Goal: Task Accomplishment & Management: Manage account settings

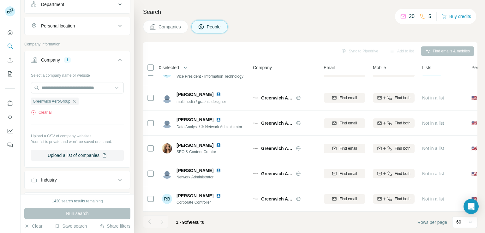
scroll to position [217, 0]
click at [75, 102] on icon "button" at bounding box center [74, 102] width 3 height 3
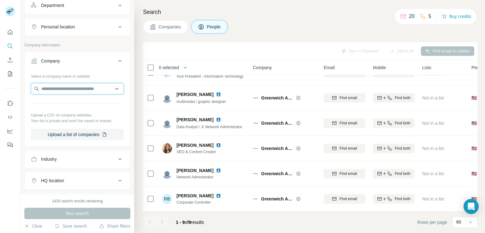
click at [80, 87] on input "text" at bounding box center [77, 88] width 93 height 11
paste input "**********"
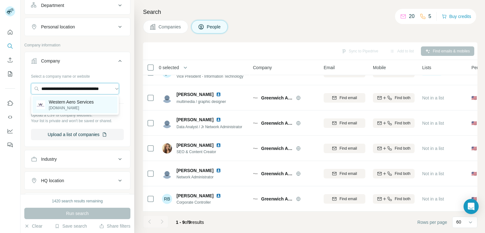
type input "**********"
click at [78, 103] on p "Western Aero Services" at bounding box center [71, 102] width 45 height 6
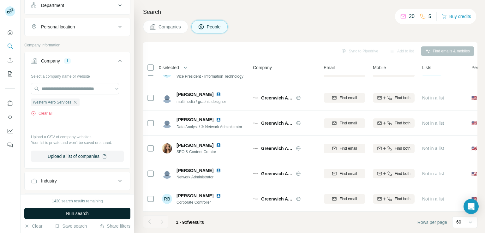
click at [75, 217] on button "Run search" at bounding box center [77, 213] width 106 height 11
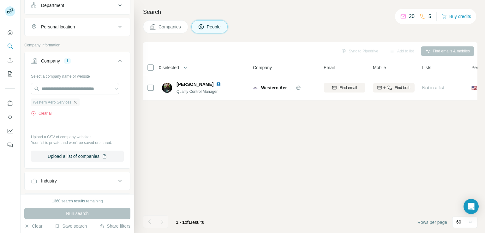
click at [76, 102] on icon "button" at bounding box center [75, 102] width 5 height 5
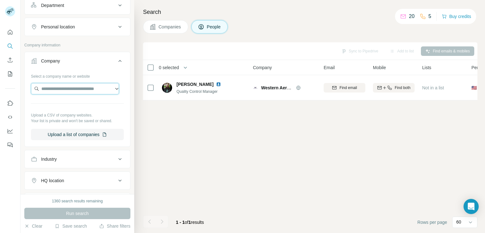
click at [81, 86] on input "text" at bounding box center [75, 88] width 88 height 11
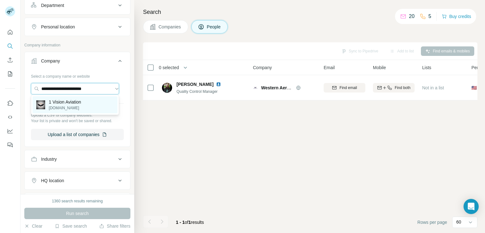
type input "**********"
click at [80, 108] on p "[DOMAIN_NAME]" at bounding box center [65, 108] width 32 height 6
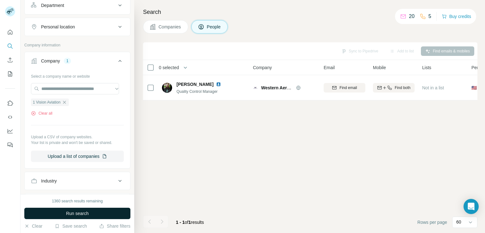
click at [68, 214] on span "Run search" at bounding box center [77, 213] width 23 height 6
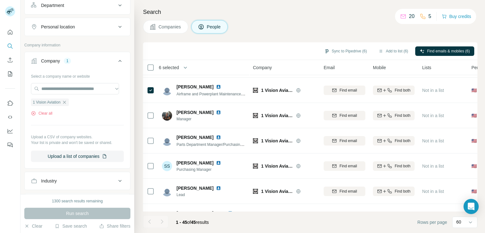
scroll to position [328, 0]
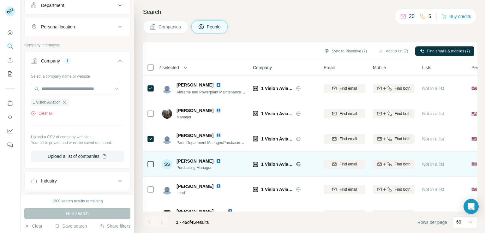
click at [152, 167] on icon at bounding box center [151, 164] width 8 height 8
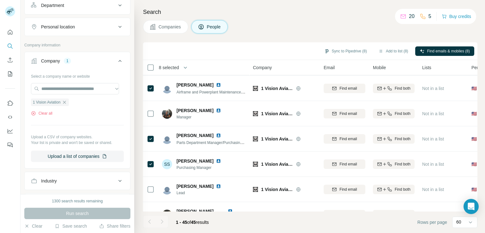
drag, startPoint x: 478, startPoint y: 115, endPoint x: 479, endPoint y: 119, distance: 4.3
click at [479, 119] on div "Search Companies People Sync to Pipedrive (8) Add to list (8) Find emails & mob…" at bounding box center [309, 116] width 351 height 233
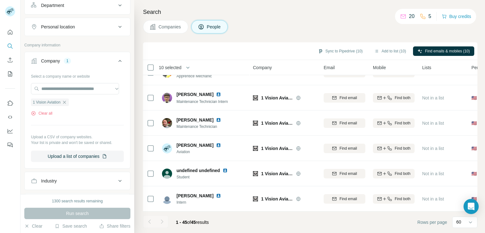
scroll to position [1004, 0]
click at [395, 51] on button "Add to list (10)" at bounding box center [390, 50] width 41 height 9
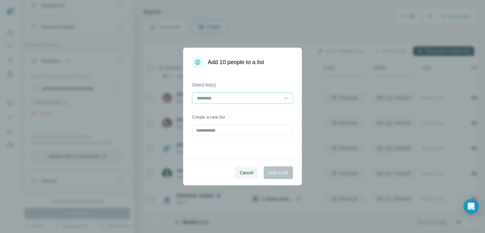
click at [249, 98] on input at bounding box center [238, 98] width 85 height 7
click at [245, 111] on div "MRO_NA_New_[DATE]" at bounding box center [242, 112] width 90 height 6
click at [279, 173] on span "Add to list" at bounding box center [278, 173] width 19 height 6
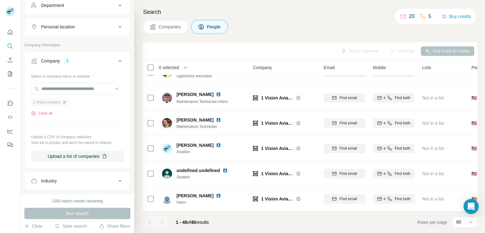
click at [64, 102] on icon "button" at bounding box center [64, 102] width 5 height 5
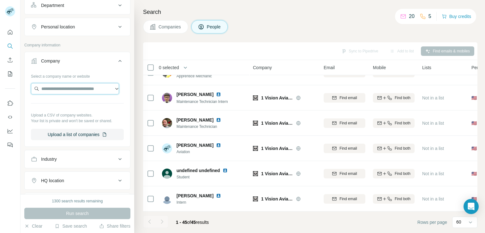
click at [78, 90] on input "text" at bounding box center [75, 88] width 88 height 11
paste input "**********"
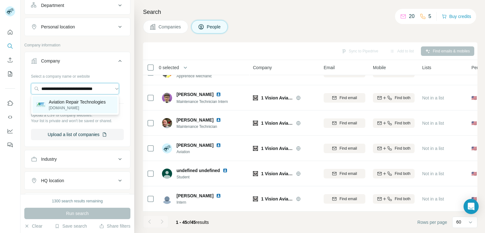
type input "**********"
click at [78, 103] on p "Aviation Repair Technologies" at bounding box center [77, 102] width 57 height 6
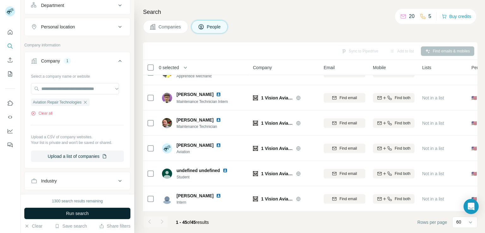
click at [81, 214] on span "Run search" at bounding box center [77, 213] width 23 height 6
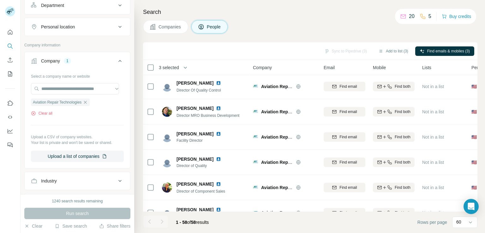
scroll to position [166, 0]
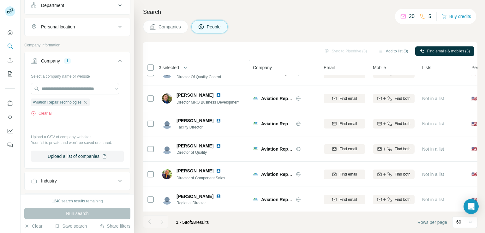
click at [479, 82] on div "Search Companies People Sync to Pipedrive (3) Add to list (3) Find emails & mob…" at bounding box center [309, 116] width 351 height 233
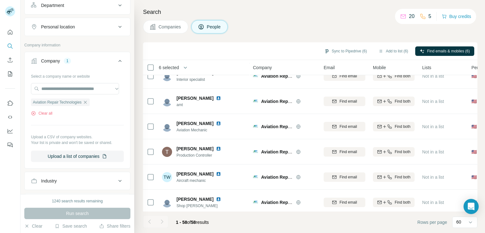
scroll to position [1332, 0]
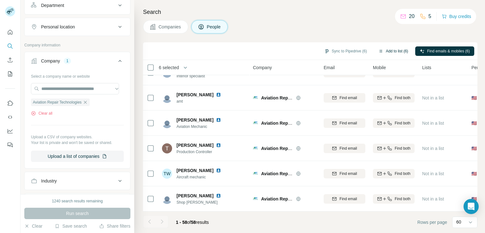
click at [394, 51] on button "Add to list (6)" at bounding box center [393, 50] width 39 height 9
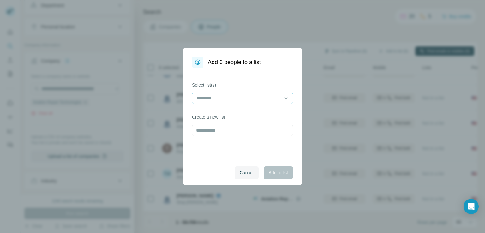
click at [261, 103] on div at bounding box center [238, 98] width 85 height 11
click at [256, 117] on div "MRO_NA_New_[DATE]" at bounding box center [243, 112] width 98 height 11
click at [285, 169] on button "Add to list" at bounding box center [278, 172] width 29 height 13
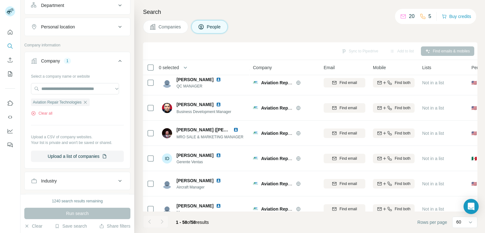
scroll to position [0, 0]
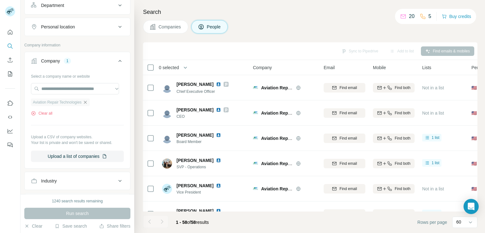
click at [86, 102] on icon "button" at bounding box center [85, 102] width 5 height 5
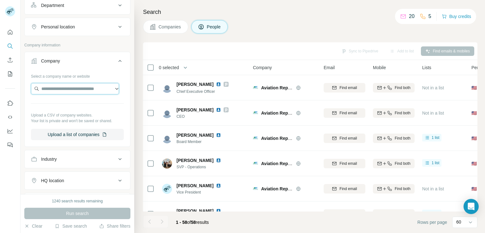
click at [90, 89] on input "text" at bounding box center [75, 88] width 88 height 11
paste input "**********"
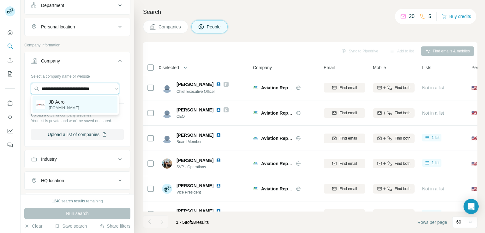
type input "**********"
click at [79, 108] on p "[DOMAIN_NAME]" at bounding box center [64, 108] width 30 height 6
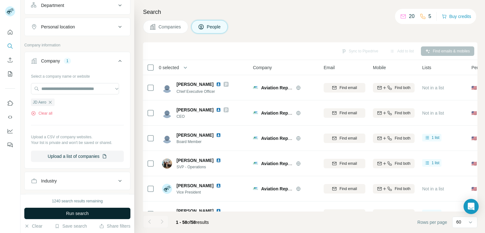
click at [79, 213] on span "Run search" at bounding box center [77, 213] width 23 height 6
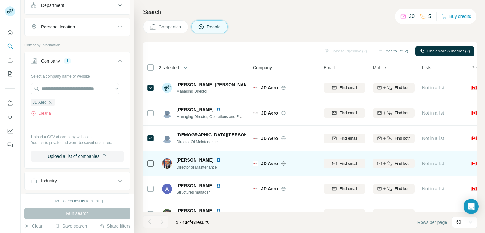
click at [149, 170] on div at bounding box center [151, 163] width 8 height 17
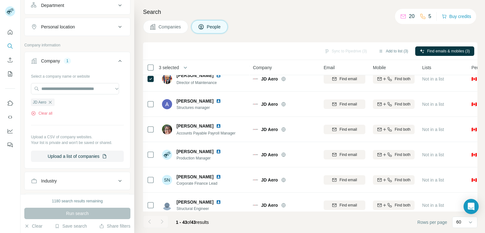
scroll to position [90, 0]
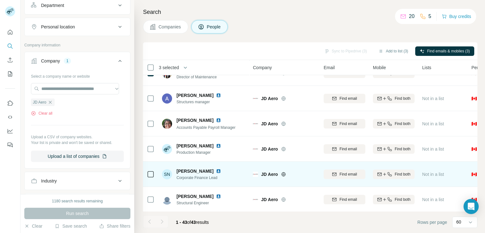
click at [147, 174] on icon at bounding box center [151, 175] width 8 height 8
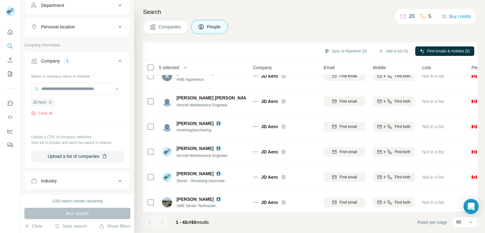
scroll to position [292, 0]
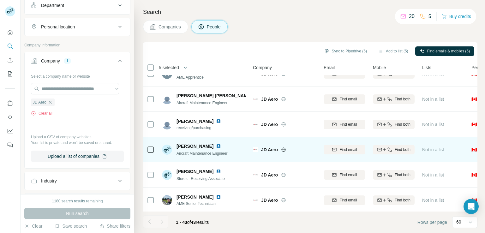
click at [150, 146] on icon at bounding box center [151, 150] width 8 height 8
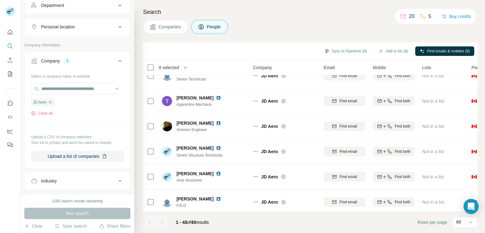
scroll to position [953, 0]
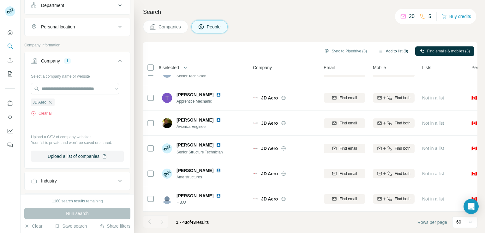
click at [400, 48] on button "Add to list (8)" at bounding box center [393, 50] width 39 height 9
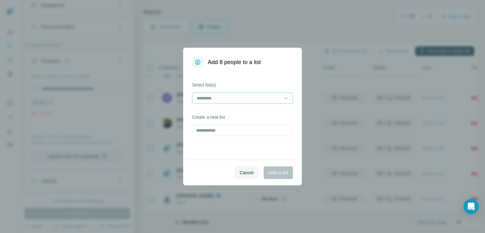
click at [257, 102] on div at bounding box center [238, 98] width 85 height 11
click at [255, 114] on div "MRO_NA_New_[DATE]" at bounding box center [242, 112] width 90 height 6
click at [273, 177] on button "Add to list" at bounding box center [278, 172] width 29 height 13
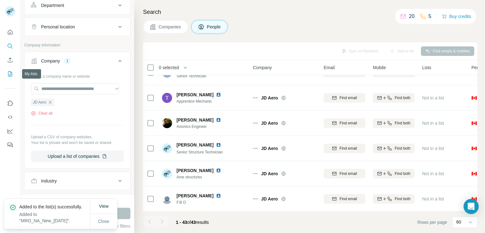
click at [10, 73] on icon "My lists" at bounding box center [10, 73] width 3 height 4
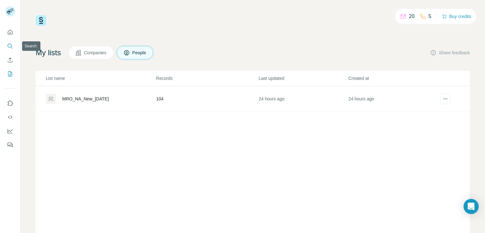
click at [8, 40] on button "Search" at bounding box center [10, 45] width 10 height 11
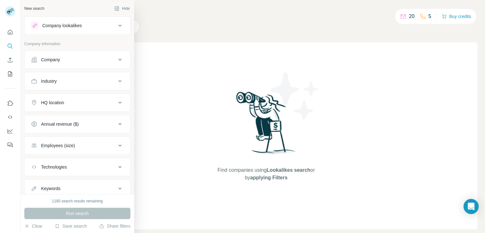
click at [68, 61] on div "Company" at bounding box center [73, 60] width 85 height 6
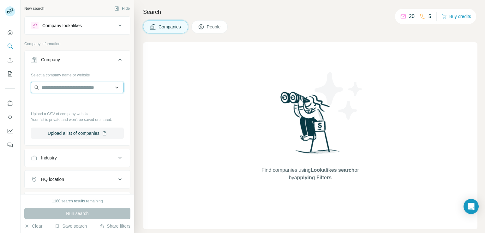
click at [56, 88] on input "text" at bounding box center [77, 87] width 93 height 11
paste input "**********"
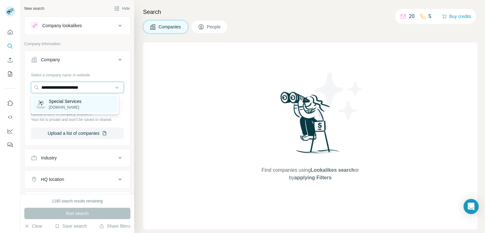
type input "**********"
click at [73, 106] on p "[DOMAIN_NAME]" at bounding box center [65, 108] width 33 height 6
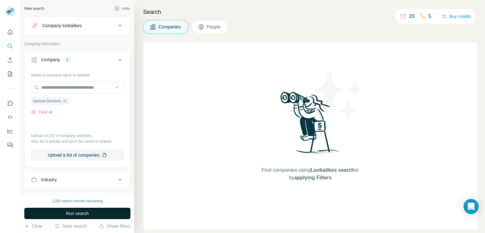
click at [69, 214] on span "Run search" at bounding box center [77, 213] width 23 height 6
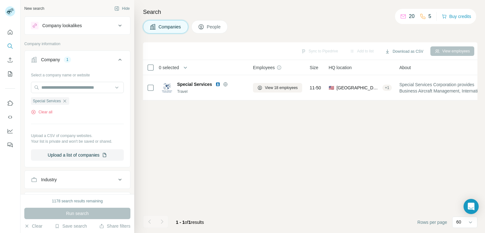
click at [207, 27] on span "People" at bounding box center [214, 27] width 15 height 6
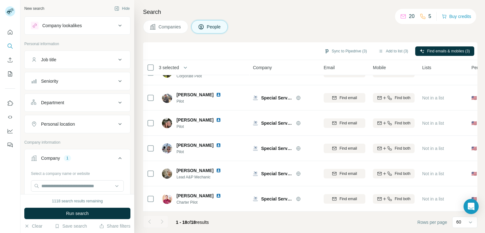
scroll to position [322, 0]
click at [395, 53] on button "Add to list (3)" at bounding box center [393, 50] width 39 height 9
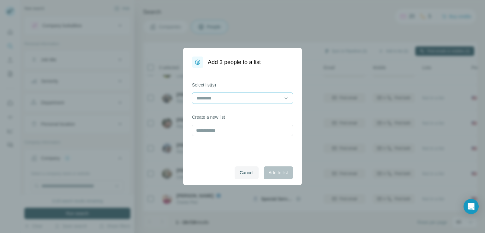
click at [258, 96] on input at bounding box center [238, 98] width 85 height 7
click at [254, 108] on div "MRO_NA_New_[DATE]" at bounding box center [243, 112] width 98 height 11
click at [281, 172] on span "Add to list" at bounding box center [278, 173] width 19 height 6
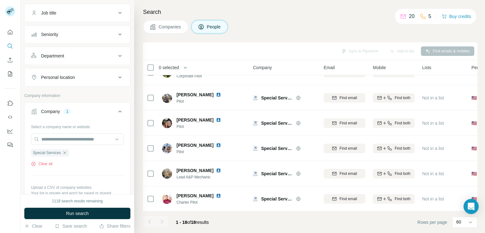
scroll to position [48, 0]
click at [67, 152] on icon "button" at bounding box center [64, 151] width 5 height 5
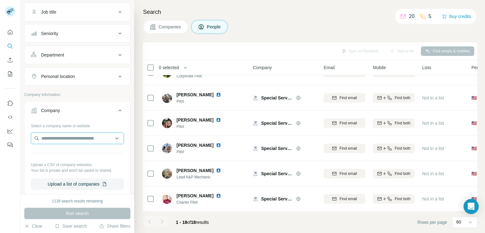
click at [77, 138] on input "text" at bounding box center [77, 138] width 93 height 11
type input "*"
paste input "**********"
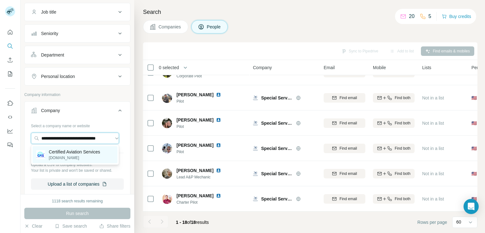
type input "**********"
click at [84, 158] on p "[DOMAIN_NAME]" at bounding box center [74, 158] width 51 height 6
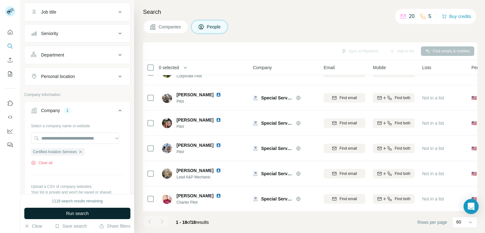
click at [74, 215] on span "Run search" at bounding box center [77, 213] width 23 height 6
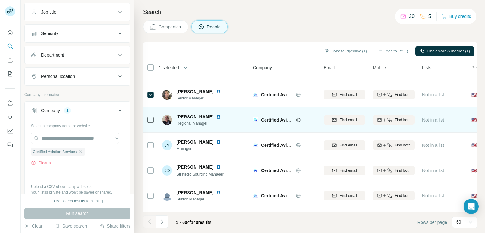
scroll to position [385, 0]
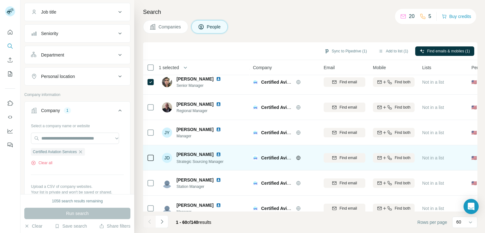
click at [149, 153] on div at bounding box center [151, 157] width 8 height 17
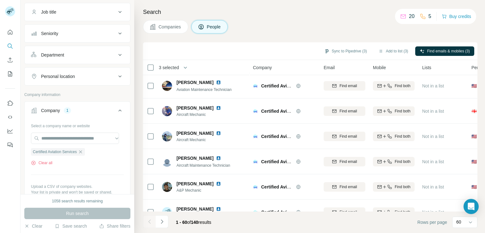
scroll to position [1383, 0]
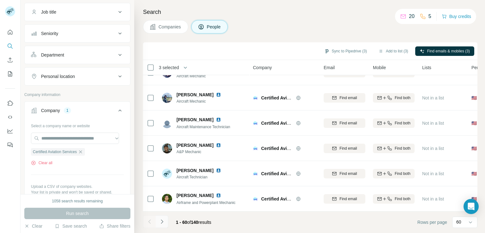
click at [163, 225] on button "Navigate to next page" at bounding box center [162, 221] width 13 height 13
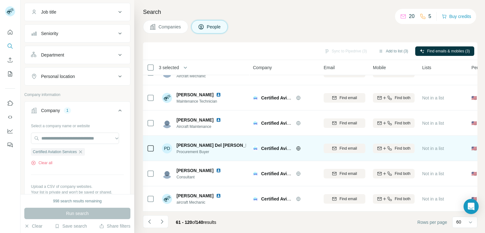
click at [147, 145] on icon at bounding box center [151, 149] width 8 height 8
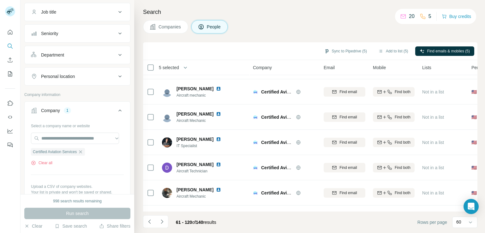
scroll to position [0, 0]
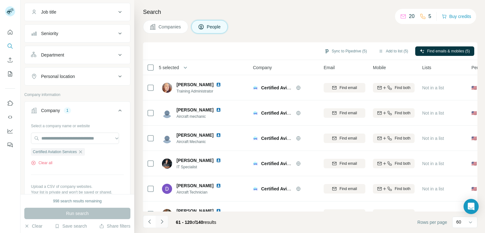
click at [163, 220] on icon "Navigate to next page" at bounding box center [162, 222] width 6 height 6
drag, startPoint x: 480, startPoint y: 97, endPoint x: 480, endPoint y: 76, distance: 21.5
click at [480, 76] on div "Search Companies People Sync to Pipedrive (6) Add to list (6) Find emails & mob…" at bounding box center [309, 116] width 351 height 233
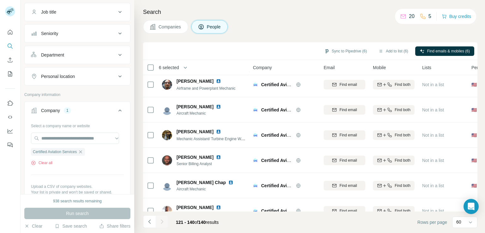
click at [478, 173] on div "Search Companies People Sync to Pipedrive (6) Add to list (6) Find emails & mob…" at bounding box center [309, 116] width 351 height 233
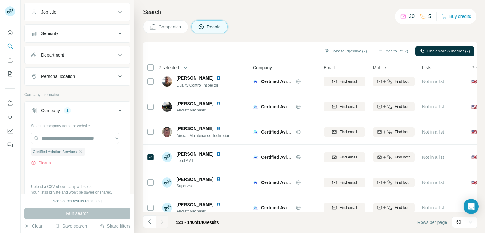
scroll to position [372, 0]
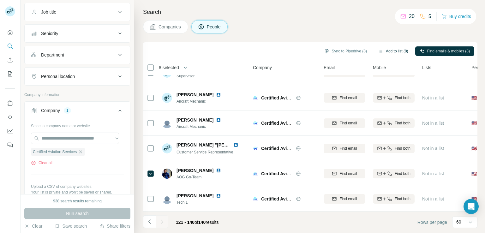
click at [389, 51] on button "Add to list (8)" at bounding box center [393, 50] width 39 height 9
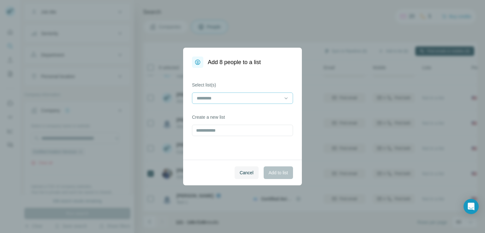
click at [251, 95] on input at bounding box center [238, 98] width 85 height 7
click at [243, 110] on div "MRO_NA_New_[DATE]" at bounding box center [242, 112] width 90 height 6
click at [274, 174] on span "Add to list" at bounding box center [278, 173] width 19 height 6
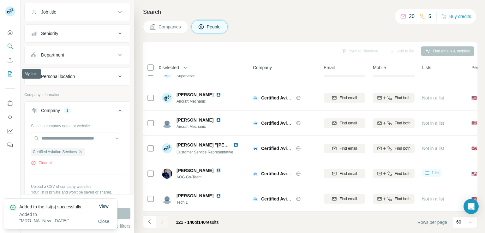
click at [8, 74] on icon "My lists" at bounding box center [10, 73] width 4 height 5
